Goal: Task Accomplishment & Management: Manage account settings

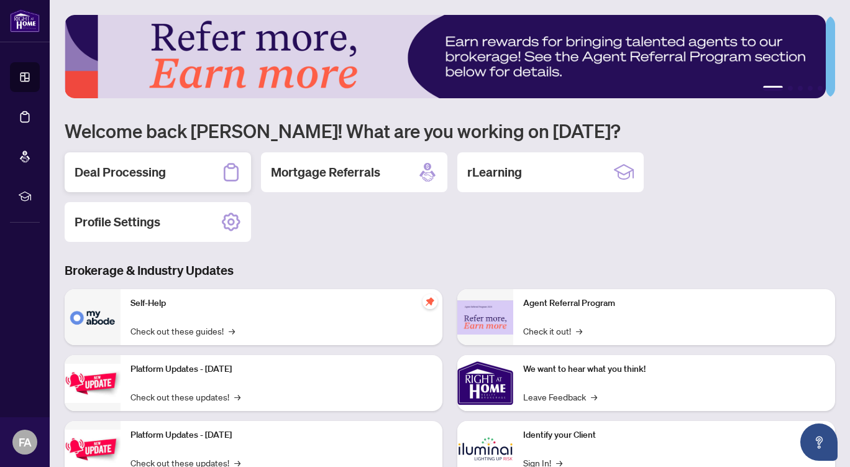
click at [131, 165] on h2 "Deal Processing" at bounding box center [120, 171] width 91 height 17
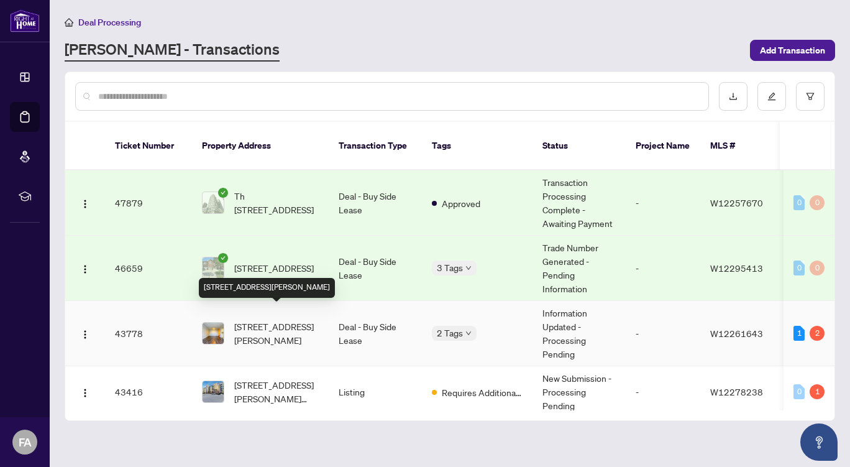
click at [280, 319] on span "[STREET_ADDRESS][PERSON_NAME]" at bounding box center [276, 332] width 84 height 27
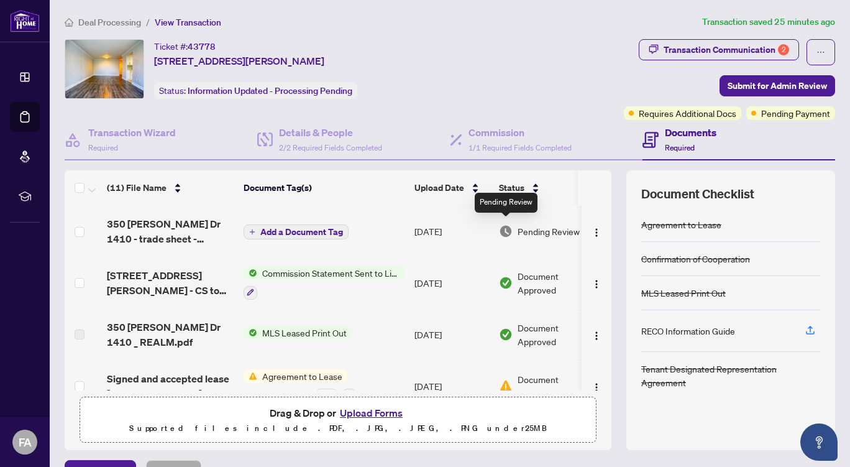
scroll to position [330, 0]
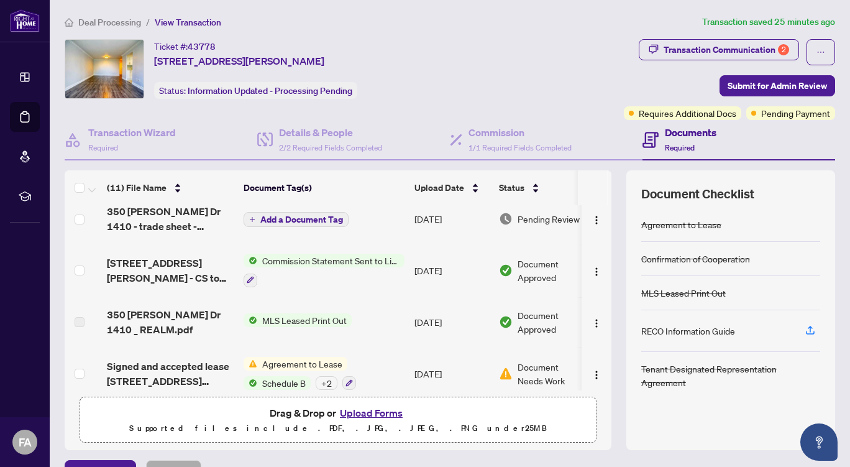
click at [364, 412] on button "Upload Forms" at bounding box center [371, 412] width 70 height 16
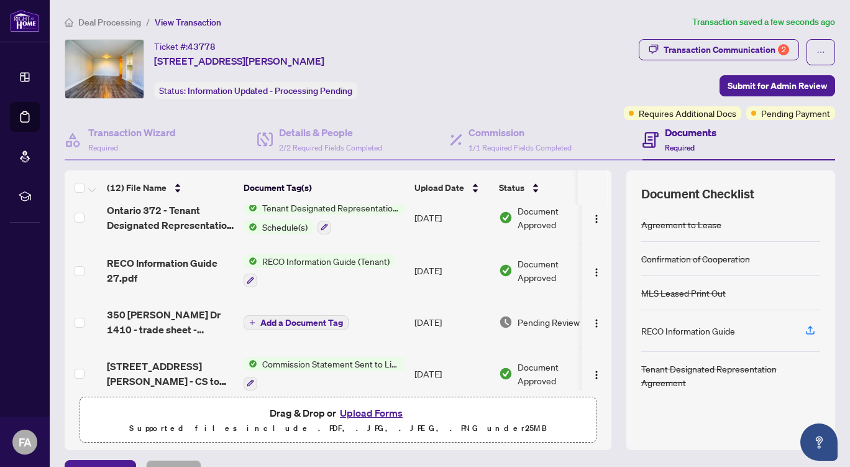
scroll to position [272, 0]
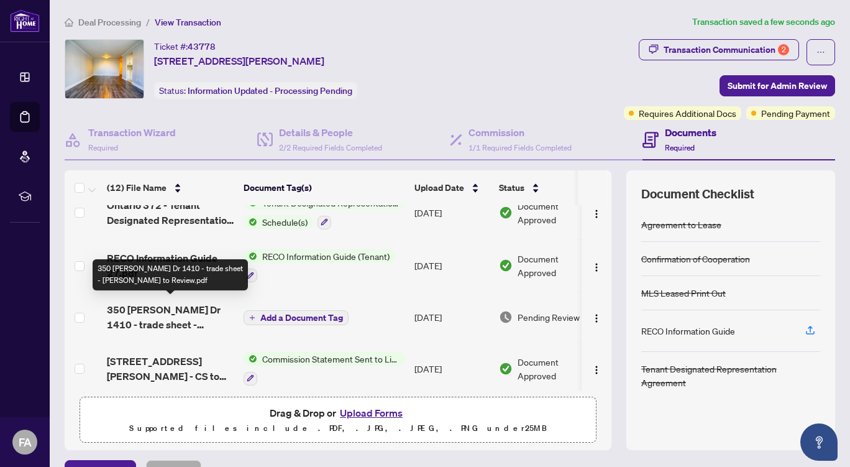
click at [219, 311] on span "350 [PERSON_NAME] Dr 1410 - trade sheet - [PERSON_NAME] to Review.pdf" at bounding box center [170, 317] width 127 height 30
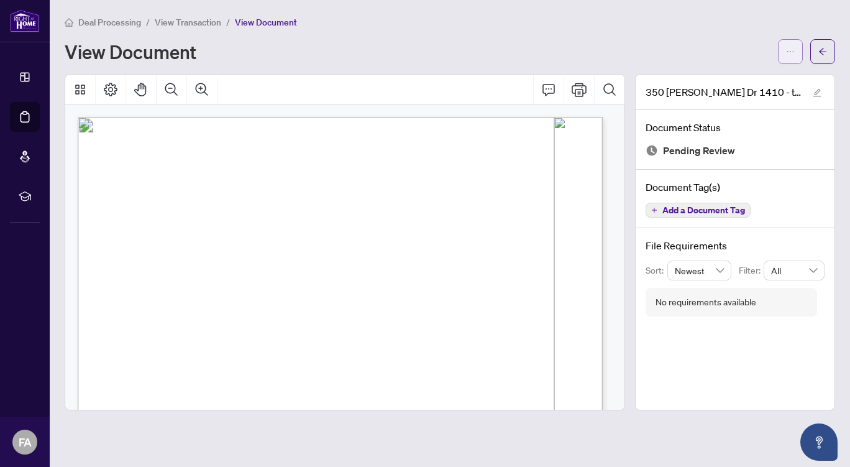
click at [794, 54] on icon "ellipsis" at bounding box center [790, 51] width 9 height 9
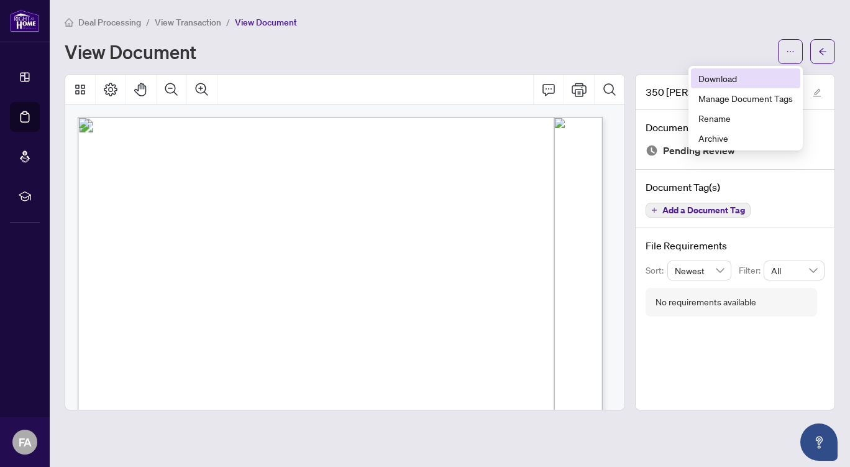
click at [712, 81] on span "Download" at bounding box center [745, 78] width 94 height 14
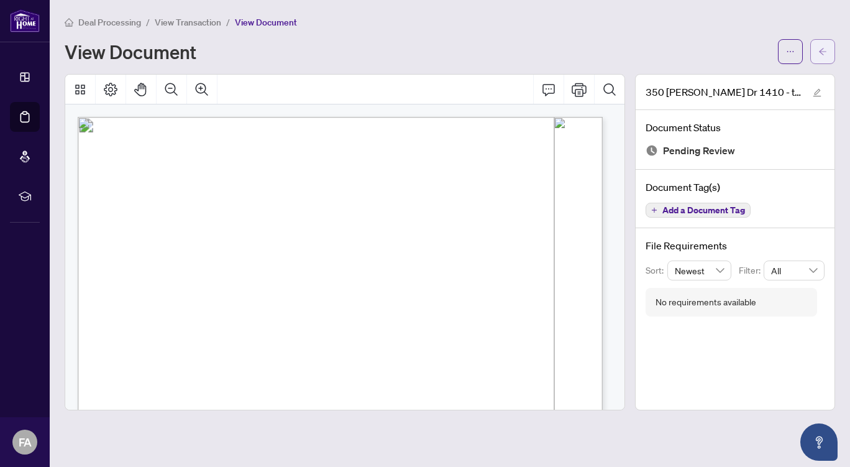
click at [823, 52] on icon "arrow-left" at bounding box center [822, 51] width 9 height 9
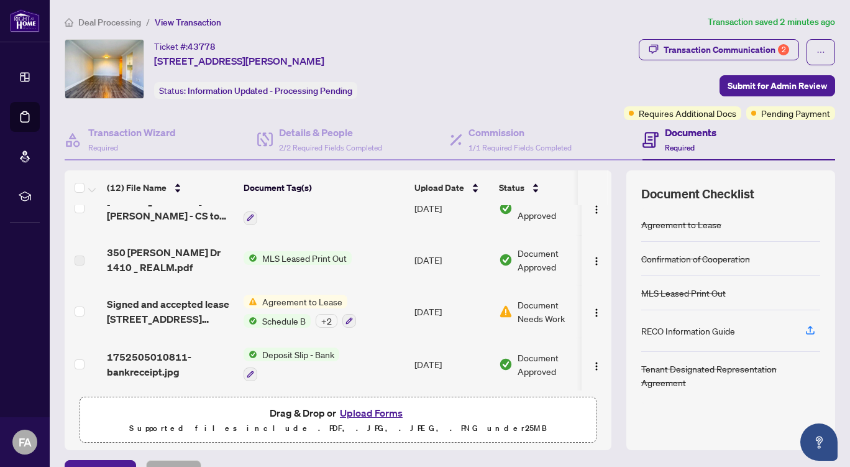
scroll to position [21, 0]
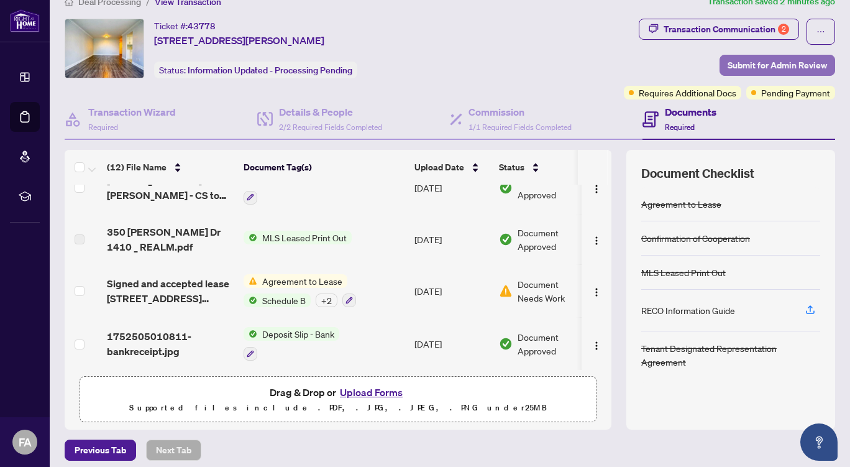
click at [752, 62] on span "Submit for Admin Review" at bounding box center [776, 65] width 99 height 20
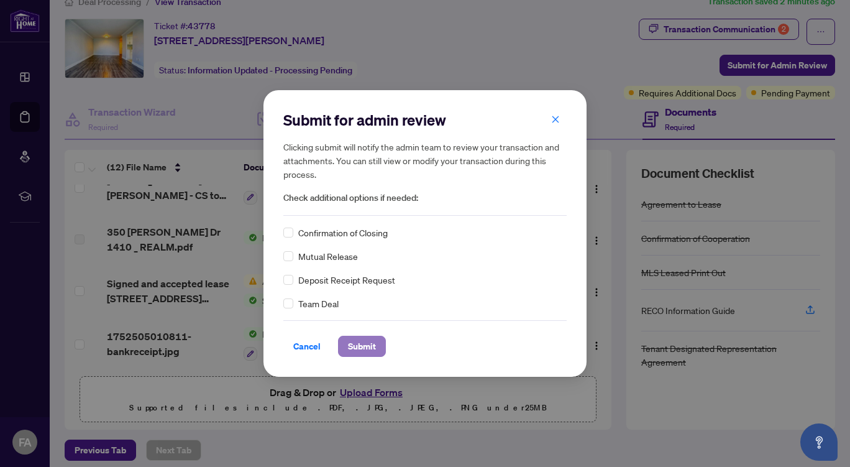
click at [360, 346] on span "Submit" at bounding box center [362, 346] width 28 height 20
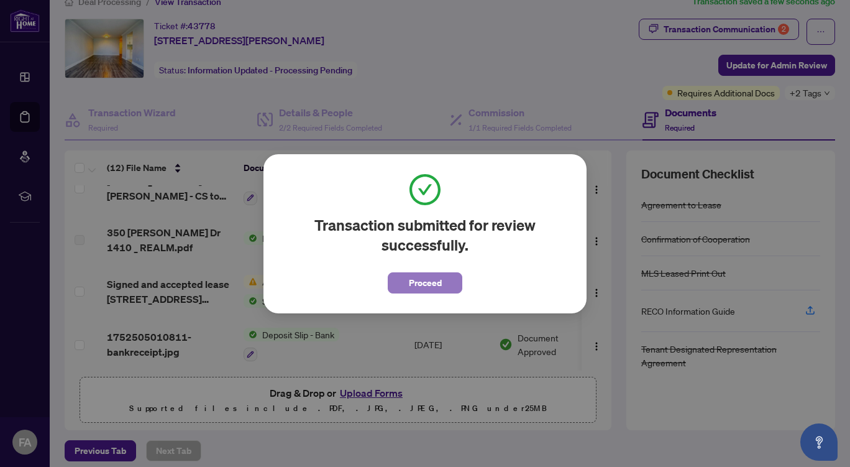
click at [430, 278] on span "Proceed" at bounding box center [425, 283] width 33 height 20
